Goal: Information Seeking & Learning: Learn about a topic

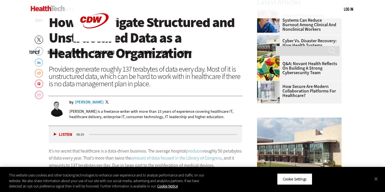
scroll to position [199, 0]
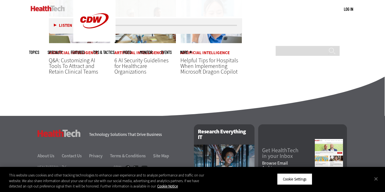
scroll to position [1452, 0]
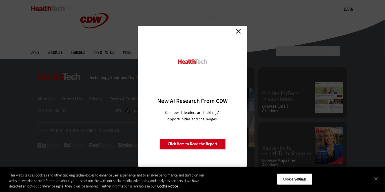
click at [238, 32] on link "Close" at bounding box center [238, 31] width 8 height 8
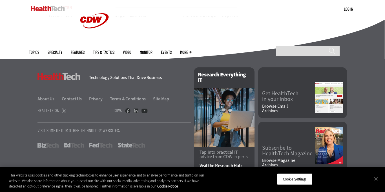
click at [169, 67] on div "HealthTech Technology Solutions That Drive Business" at bounding box center [114, 73] width 154 height 13
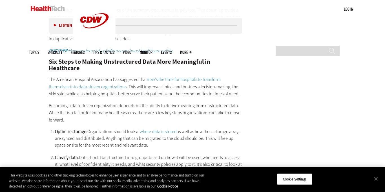
scroll to position [896, 0]
click at [376, 177] on button "Close" at bounding box center [376, 179] width 12 height 12
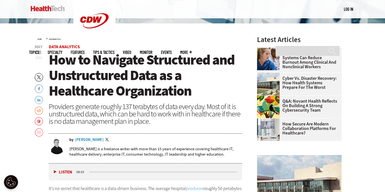
scroll to position [162, 0]
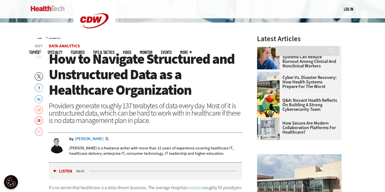
click at [40, 133] on link "Email" at bounding box center [39, 131] width 8 height 9
click at [40, 90] on link "Facebook" at bounding box center [39, 87] width 8 height 9
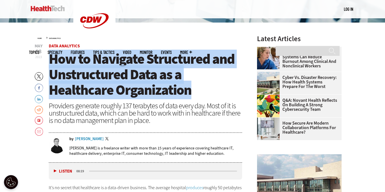
drag, startPoint x: 192, startPoint y: 91, endPoint x: 53, endPoint y: 58, distance: 143.4
click at [53, 58] on h1 "How to Navigate Structured and Unstructured Data as a Healthcare Organization" at bounding box center [145, 74] width 193 height 47
copy span "How to Navigate Structured and Unstructured Data as a Healthcare Organization"
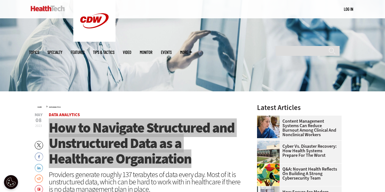
scroll to position [92, 0]
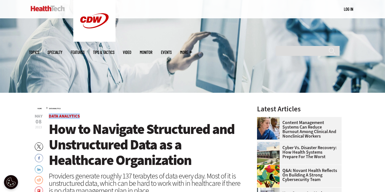
drag, startPoint x: 80, startPoint y: 114, endPoint x: 82, endPoint y: 117, distance: 3.8
click at [82, 117] on span "Data Analytics" at bounding box center [145, 116] width 193 height 4
copy link "Data Analytics"
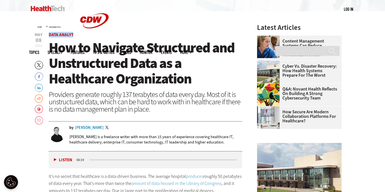
scroll to position [182, 0]
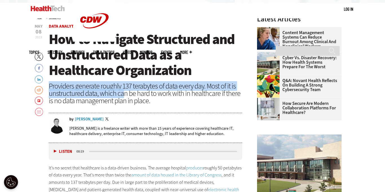
drag, startPoint x: 50, startPoint y: 84, endPoint x: 124, endPoint y: 94, distance: 74.7
click at [124, 94] on div "Providers generate roughly 137 terabytes of data every day. Most of it is unstr…" at bounding box center [145, 93] width 193 height 22
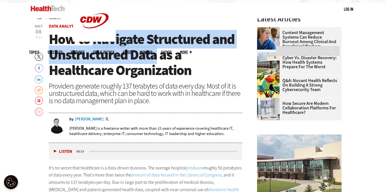
drag, startPoint x: 93, startPoint y: 32, endPoint x: 154, endPoint y: 58, distance: 65.8
click at [154, 58] on span "How to Navigate Structured and Unstructured Data as a Healthcare Organization" at bounding box center [142, 55] width 186 height 50
copy span "Navigate Structured and Unstructured Data"
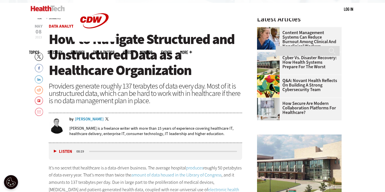
click at [101, 119] on div "[PERSON_NAME]" at bounding box center [89, 119] width 29 height 4
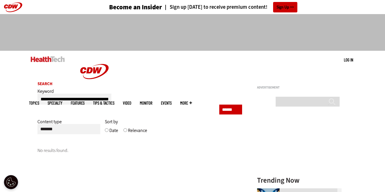
click at [235, 111] on input "******" at bounding box center [230, 110] width 23 height 10
click at [305, 97] on input "Search" at bounding box center [308, 102] width 64 height 10
paste input "**********"
type input "**********"
click at [329, 98] on input "******" at bounding box center [332, 103] width 7 height 11
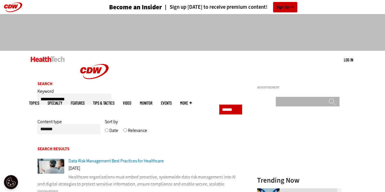
click at [285, 97] on input "Search" at bounding box center [308, 102] width 64 height 10
paste input "**********"
type input "**********"
click at [329, 99] on input "******" at bounding box center [332, 104] width 7 height 11
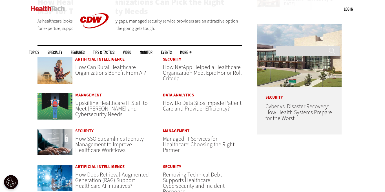
scroll to position [271, 0]
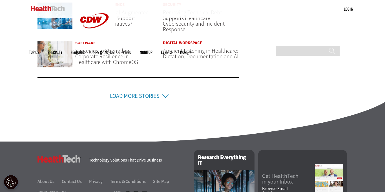
scroll to position [437, 0]
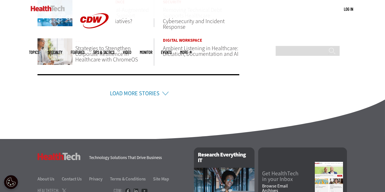
click at [160, 89] on li "Load More Stories" at bounding box center [138, 86] width 202 height 24
click at [163, 90] on li "Load More Stories" at bounding box center [138, 86] width 202 height 24
click at [127, 90] on link "Load More Stories" at bounding box center [135, 94] width 50 height 8
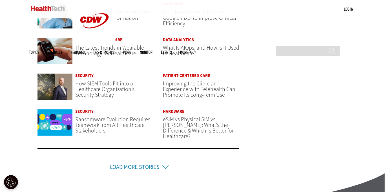
scroll to position [547, 0]
